Goal: Information Seeking & Learning: Learn about a topic

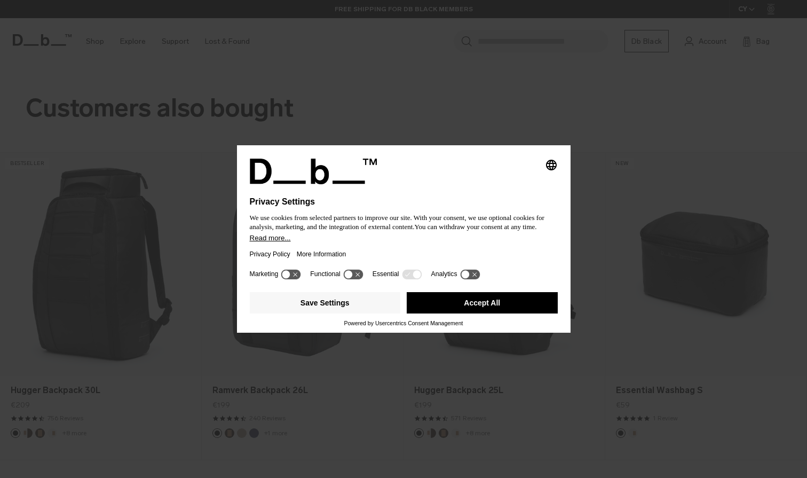
scroll to position [1433, 0]
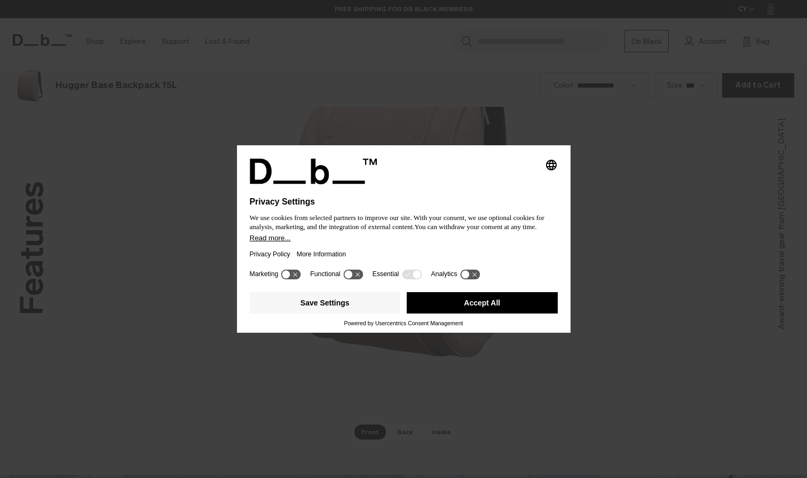
scroll to position [1433, 0]
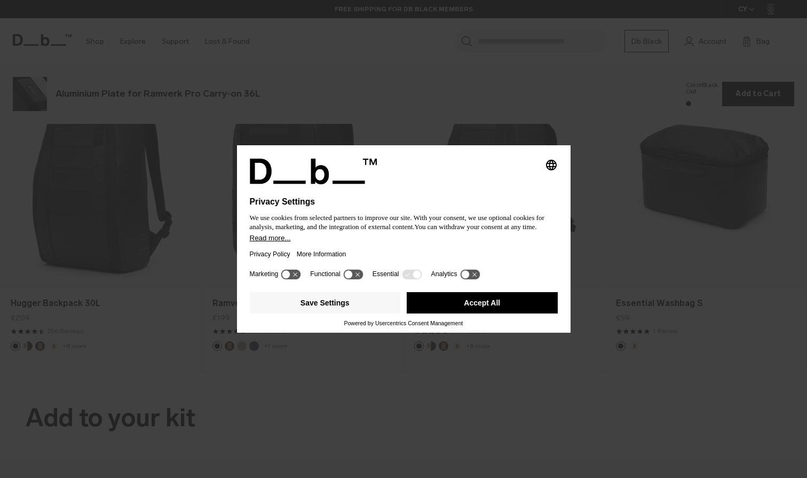
scroll to position [1433, 0]
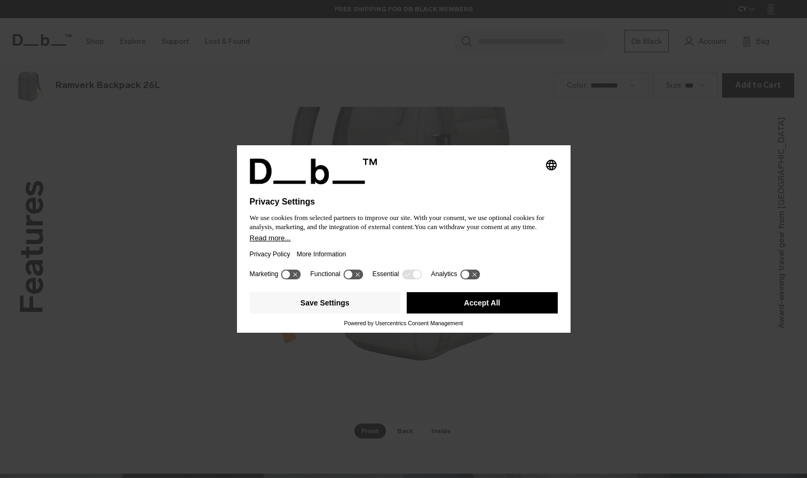
scroll to position [1433, 0]
